Goal: Task Accomplishment & Management: Complete application form

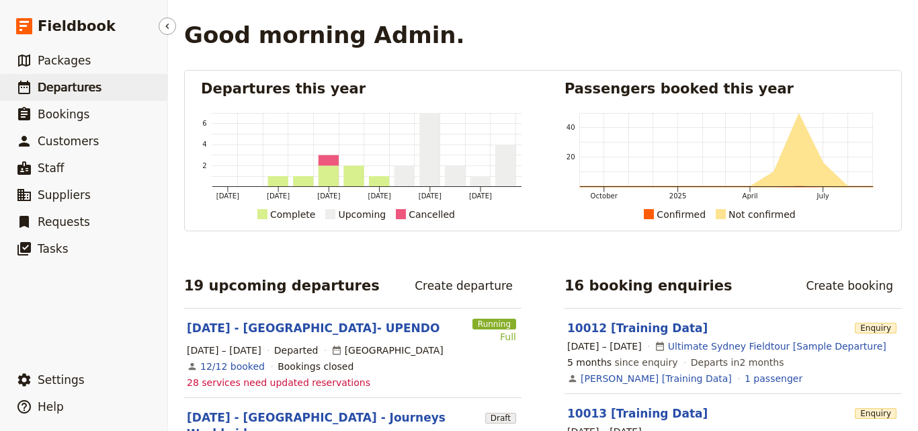
click at [66, 89] on span "Departures" at bounding box center [70, 87] width 64 height 13
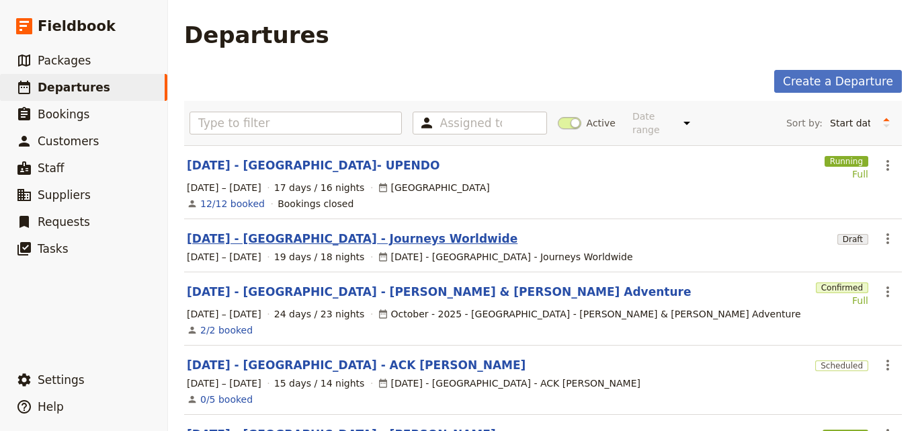
click at [257, 231] on link "[DATE] - [GEOGRAPHIC_DATA] - Journeys Worldwide" at bounding box center [352, 239] width 331 height 16
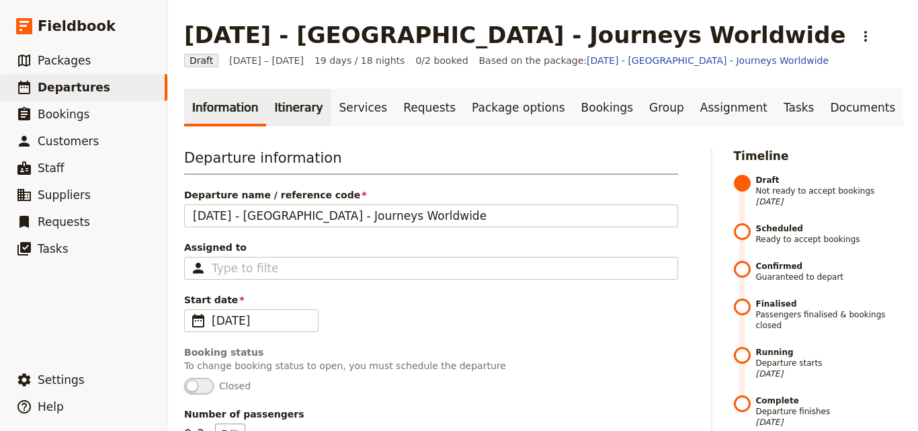
click at [269, 119] on link "Itinerary" at bounding box center [298, 108] width 65 height 38
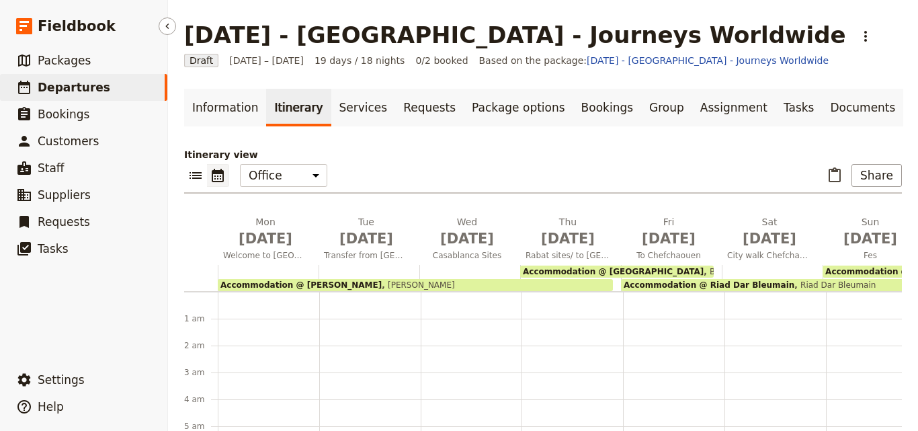
click at [87, 86] on span "Departures" at bounding box center [74, 87] width 73 height 13
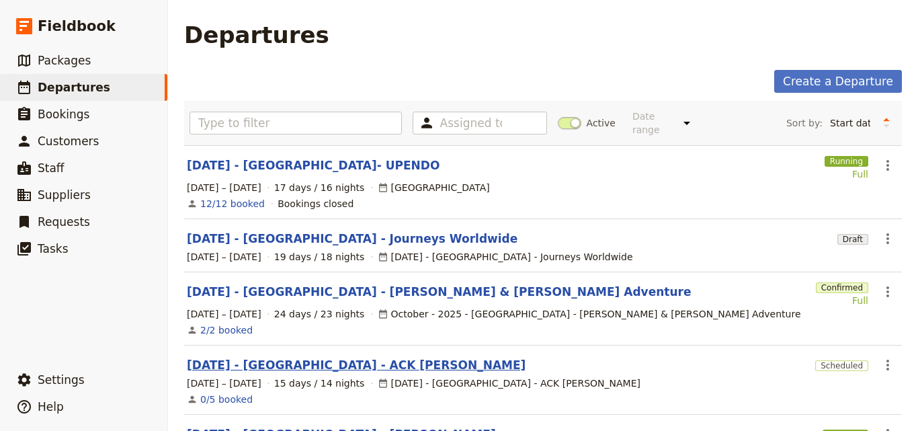
click at [261, 358] on link "[DATE] - [GEOGRAPHIC_DATA] - ACK [PERSON_NAME]" at bounding box center [356, 365] width 339 height 16
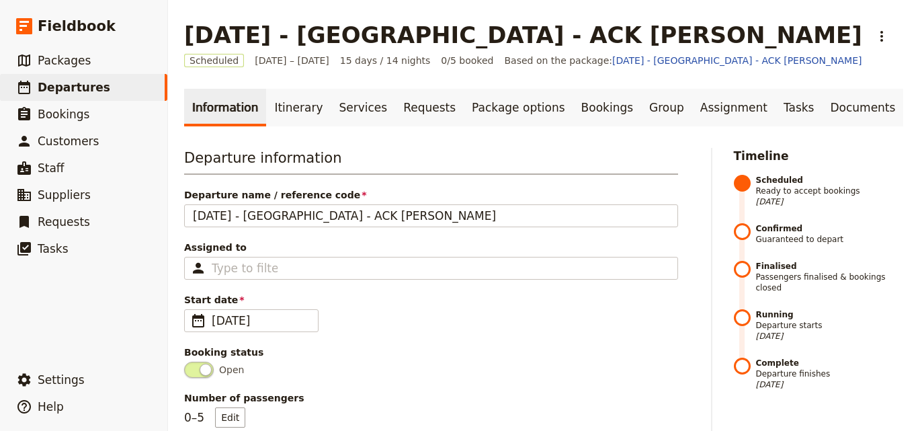
click at [287, 112] on link "Itinerary" at bounding box center [298, 108] width 65 height 38
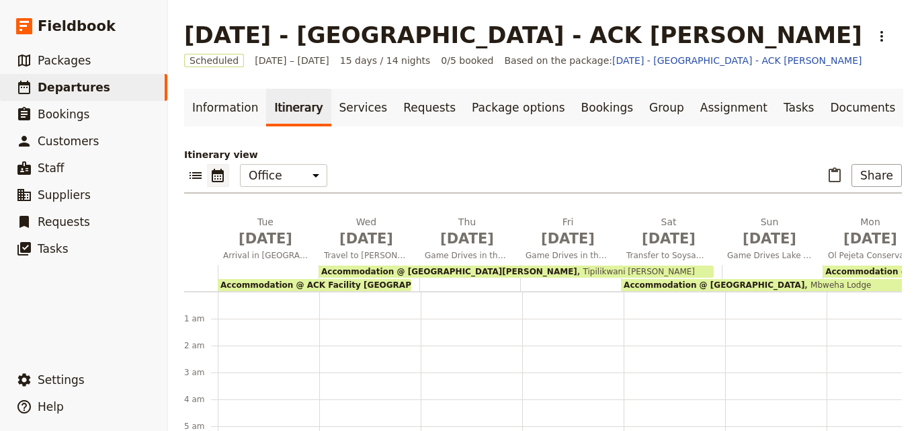
scroll to position [148, 0]
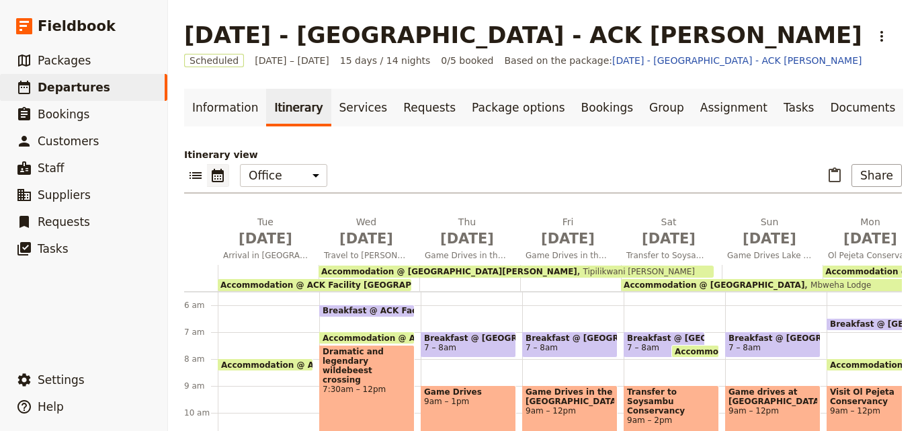
click at [333, 281] on span "Accommodation @ ACK Facility Nairobi" at bounding box center [339, 284] width 238 height 9
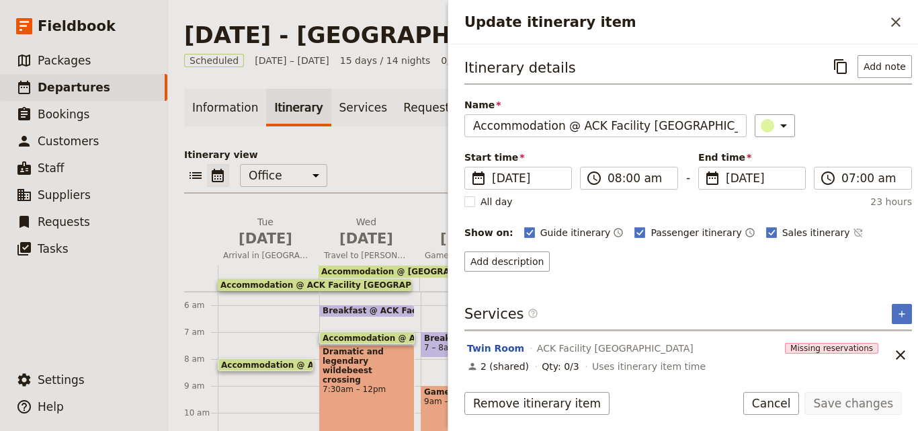
scroll to position [6, 0]
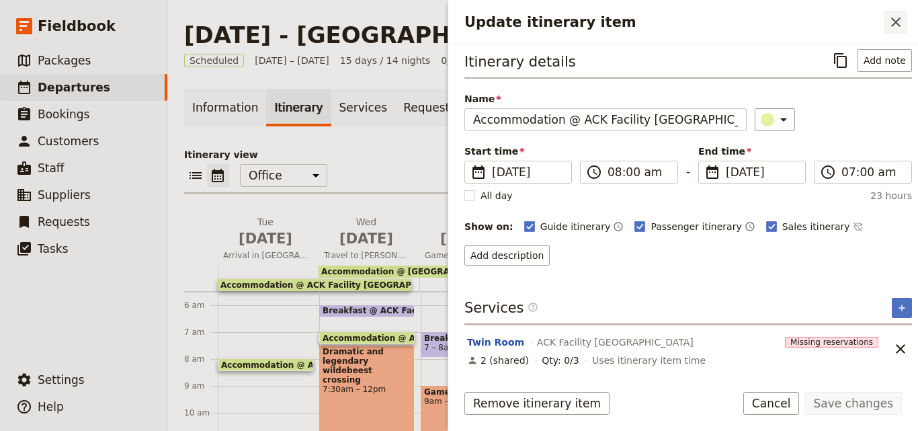
click at [896, 13] on button "​" at bounding box center [896, 22] width 23 height 23
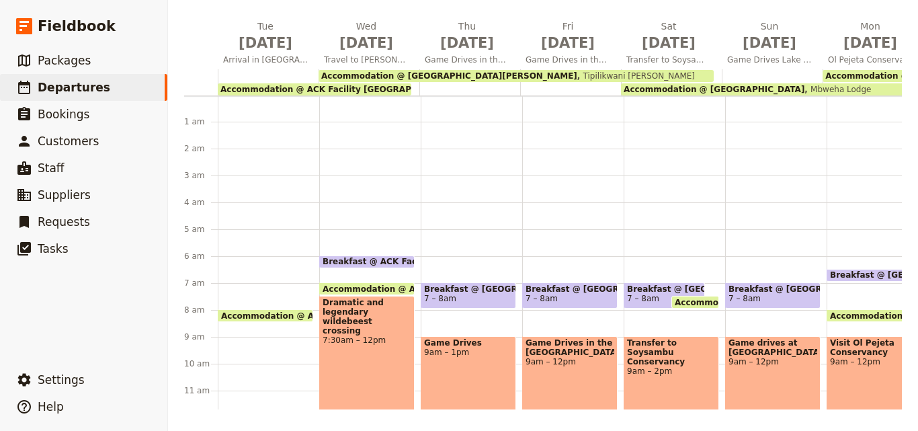
scroll to position [0, 0]
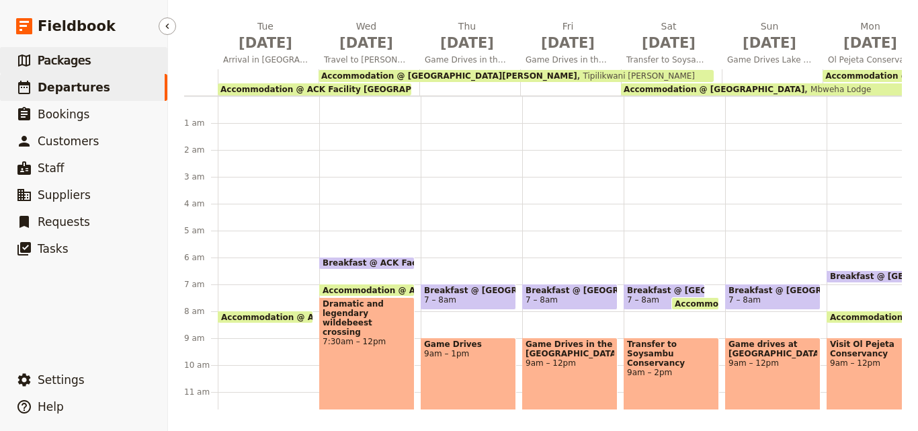
click at [81, 56] on span "Packages" at bounding box center [64, 60] width 53 height 13
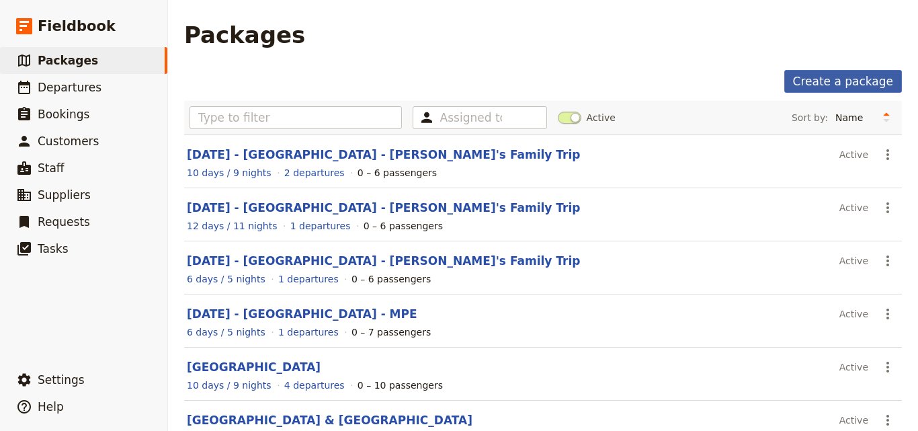
click at [819, 77] on link "Create a package" at bounding box center [843, 81] width 118 height 23
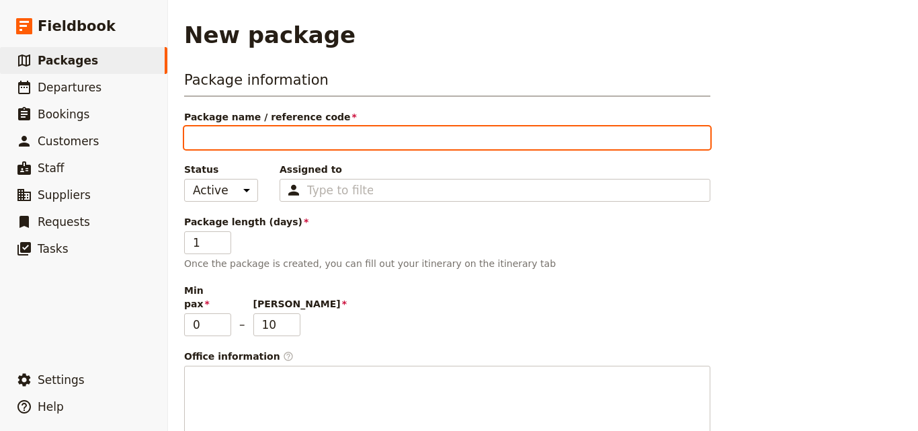
type input "J"
type input "Ju"
type input "Jun"
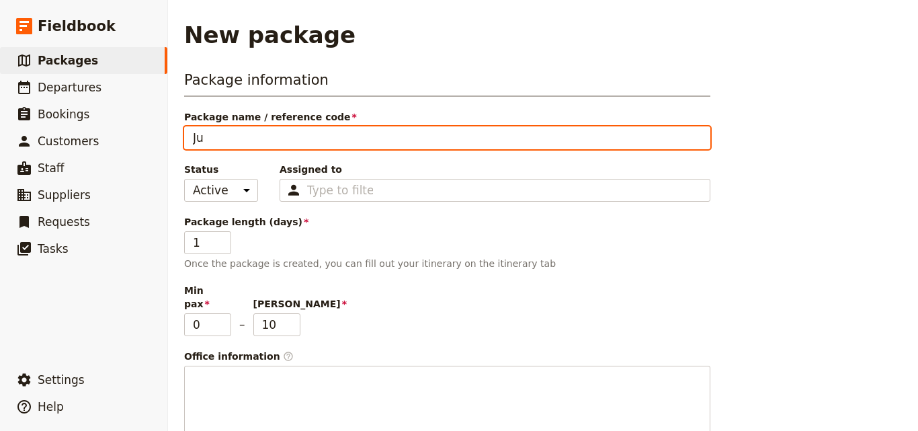
type input "Jun"
type input "June"
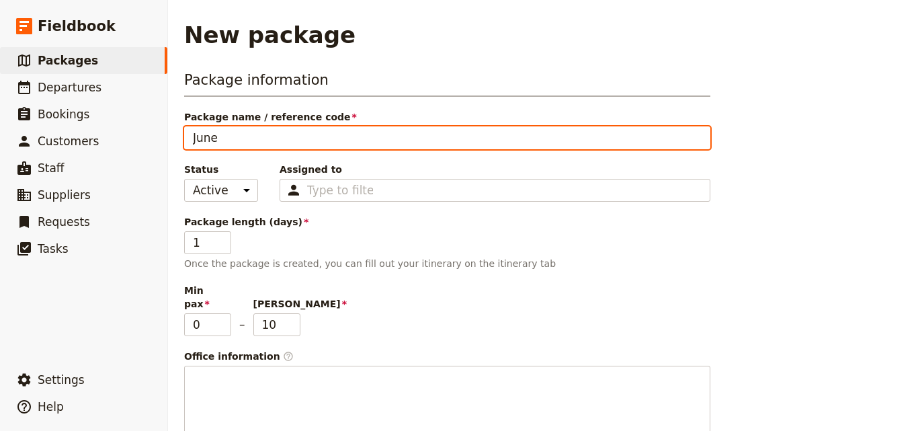
type input "June 2"
type input "June 20"
type input "June 202"
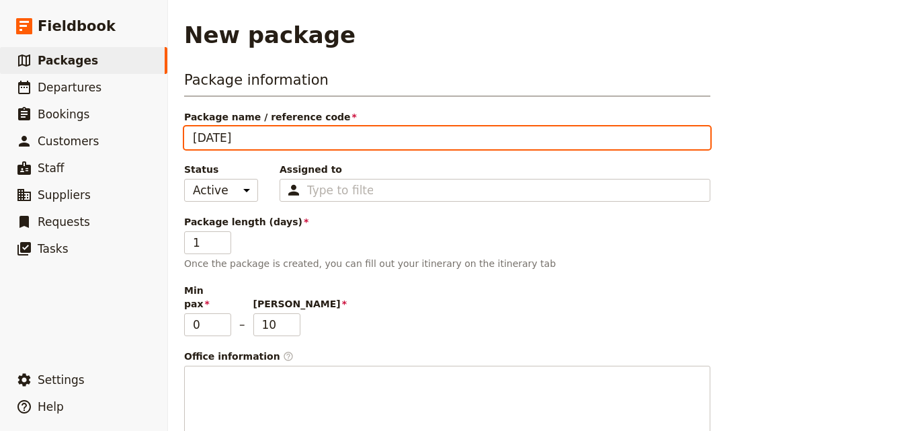
type input "June 202"
type input "June 2026"
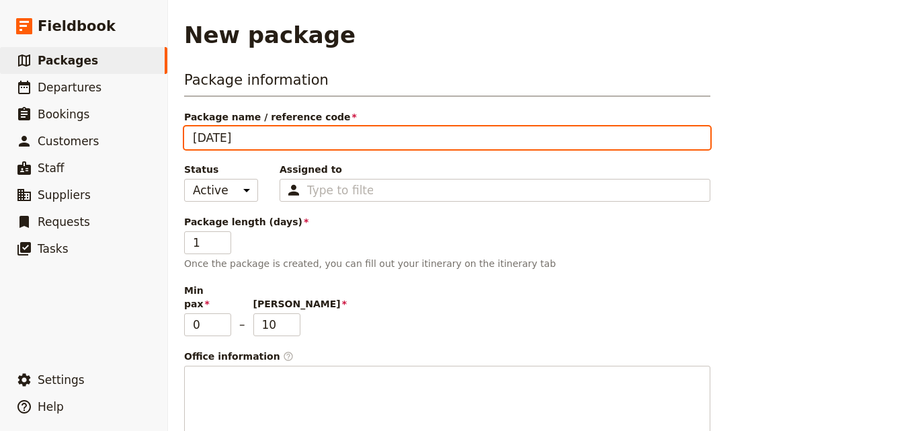
type input "June 2026 -"
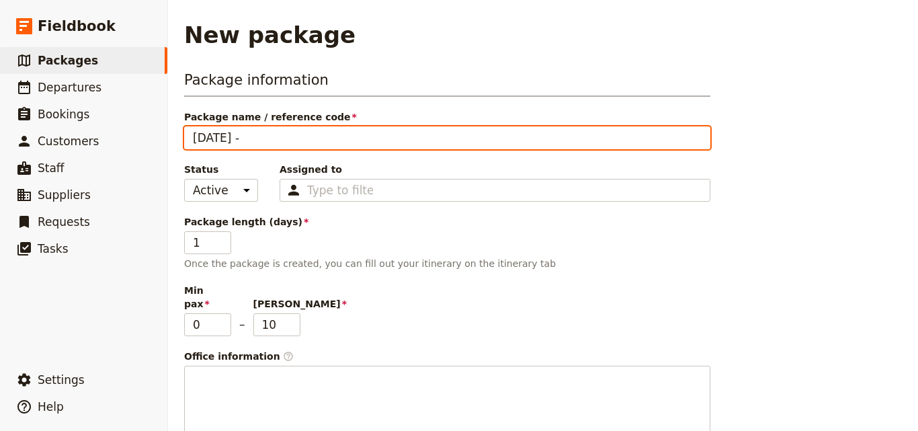
type input "June 2026 -"
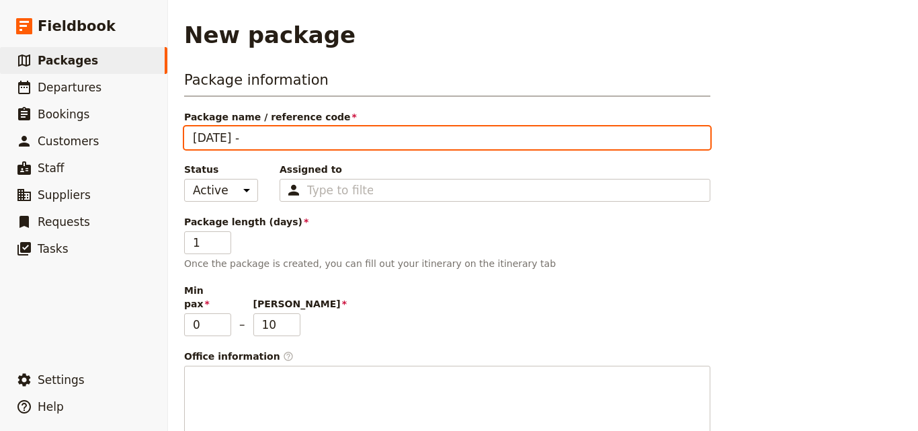
type input "June 2026"
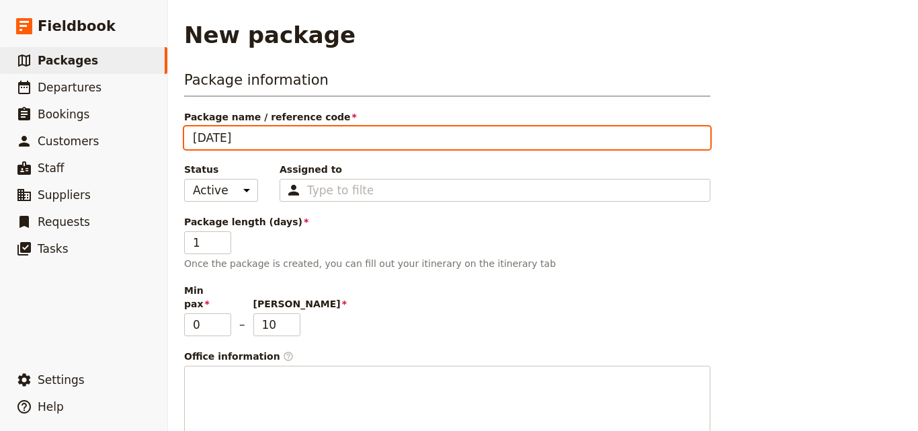
type input "June 2026"
type input "June 2026 -"
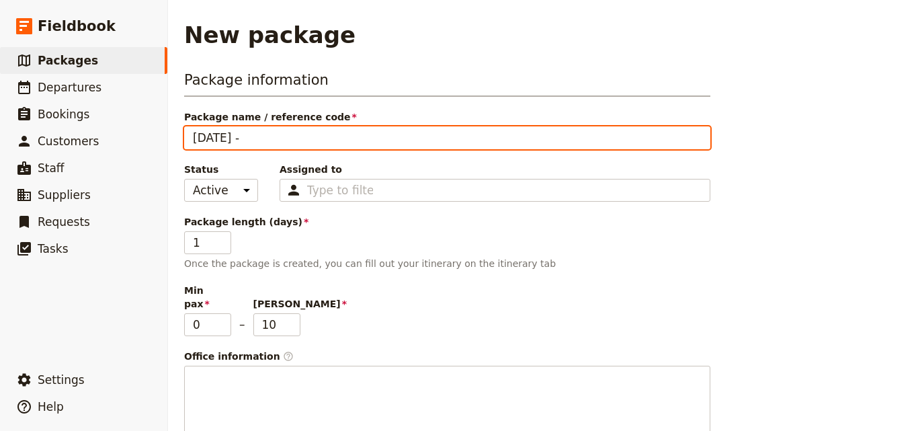
paste input "Kenya/ Uganda"
type input "June 2026 - Kenya/ Uganda"
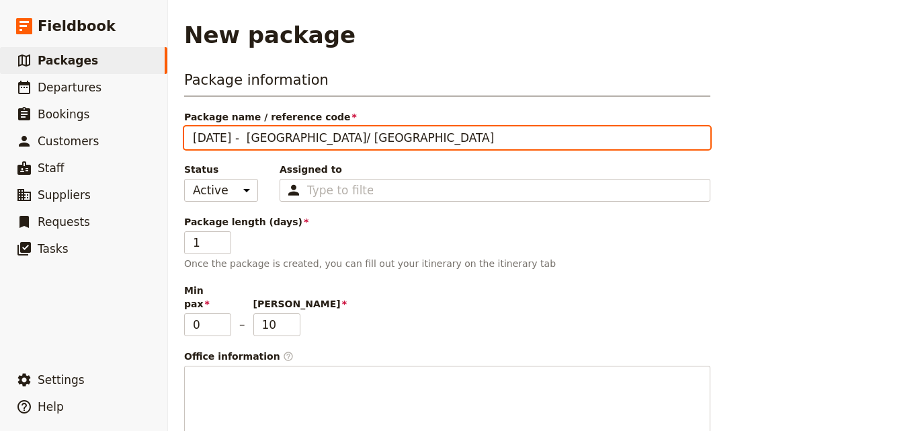
type input "June 2026 - Kenya/ Uganda -"
paste input "Sean Crane Kenya/ Uganda 2026 V 2"
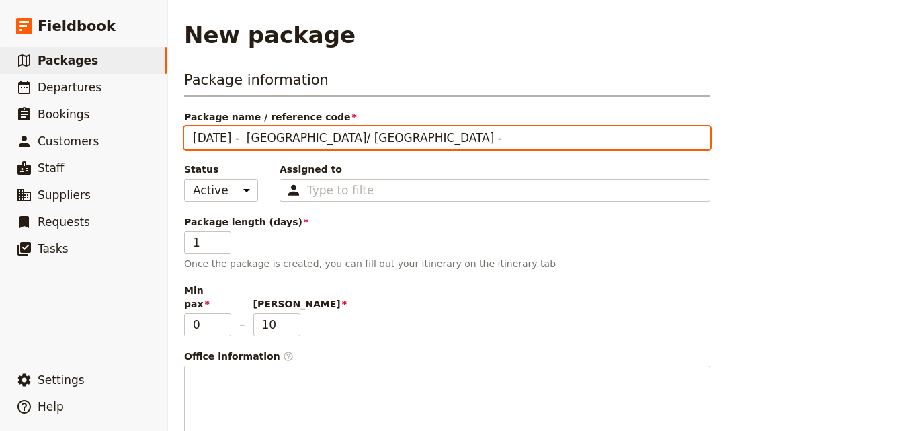
type input "June 2026 - Kenya/ Uganda - Sean Crane Kenya/ Uganda 2026 V 2"
drag, startPoint x: 411, startPoint y: 137, endPoint x: 517, endPoint y: 134, distance: 106.3
click at [517, 134] on input "June 2026 - Kenya/ Uganda - Sean Crane Kenya/ Uganda 2026 V 2" at bounding box center [447, 137] width 526 height 23
type input "June 2026 - Kenya/ Uganda - Sean Crane V 2"
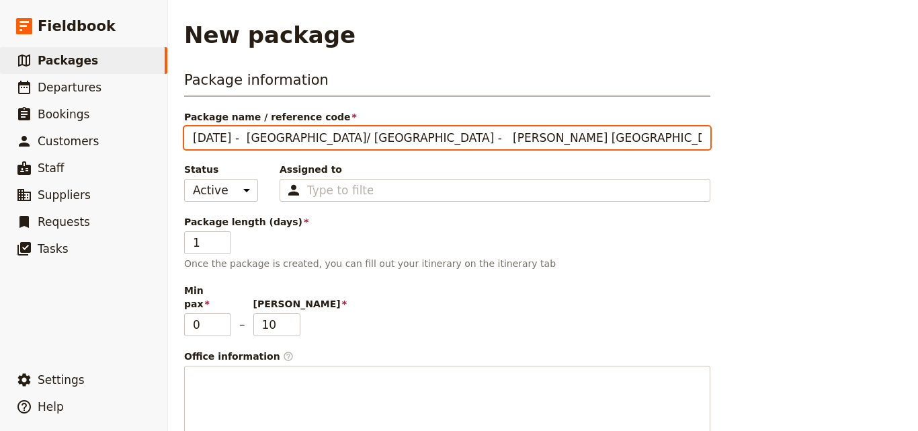
type input "June 2026 - Kenya/ Uganda - Sean Crane V 2"
click at [417, 139] on input "June 2026 - Kenya/ Uganda - Sean Crane V 2" at bounding box center [447, 137] width 526 height 23
type input "June 2026 - Kenya/ Uganda - Sean Crane V 2"
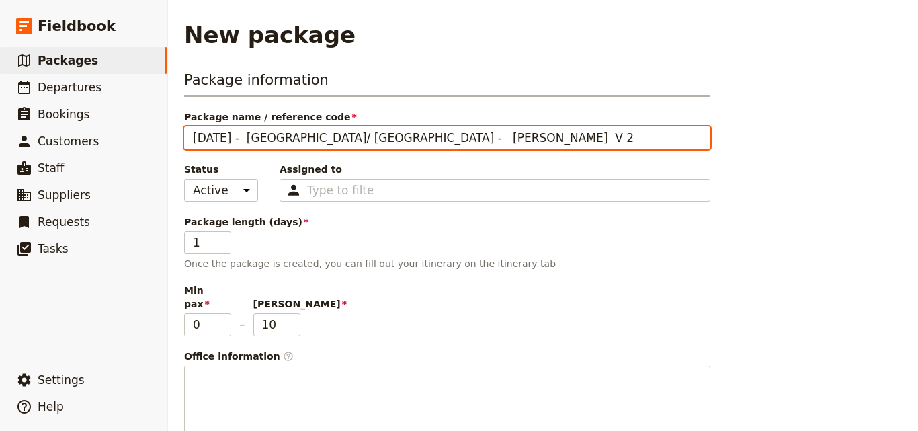
type input "June 2026 - Kenya/ Uganda - Sean Crane V 2"
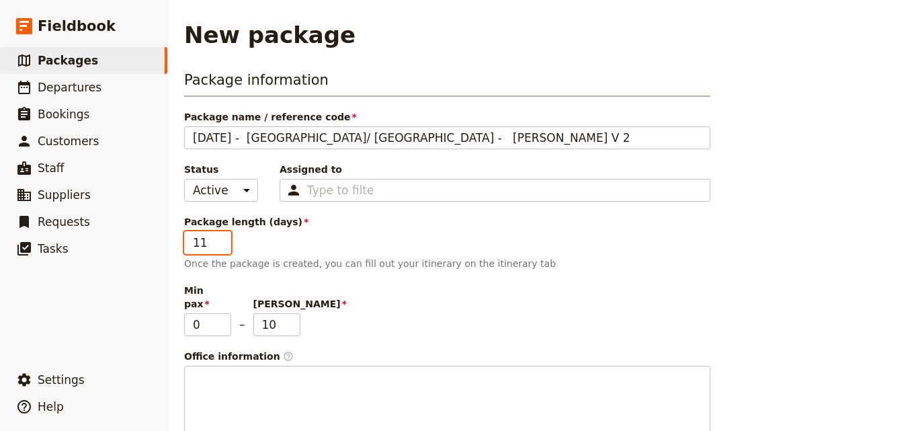
click at [220, 238] on input "11" at bounding box center [207, 242] width 47 height 23
type input "12"
click at [220, 238] on input "12" at bounding box center [207, 242] width 47 height 23
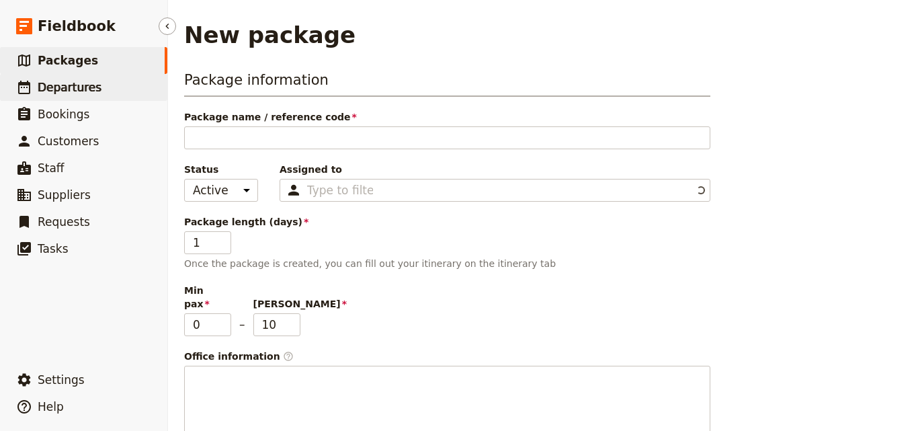
click at [40, 87] on span "Departures" at bounding box center [70, 87] width 64 height 13
